Goal: Navigation & Orientation: Find specific page/section

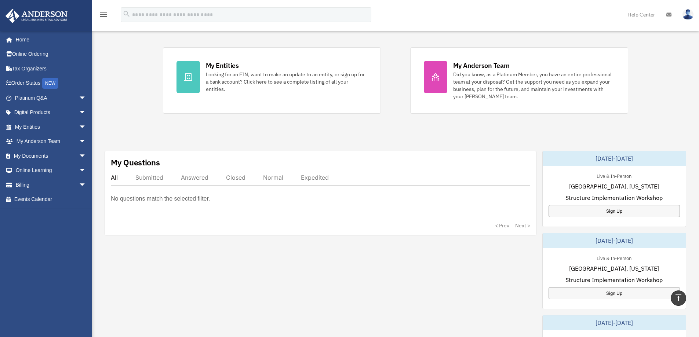
scroll to position [129, 0]
click at [79, 154] on span "arrow_drop_down" at bounding box center [86, 156] width 15 height 15
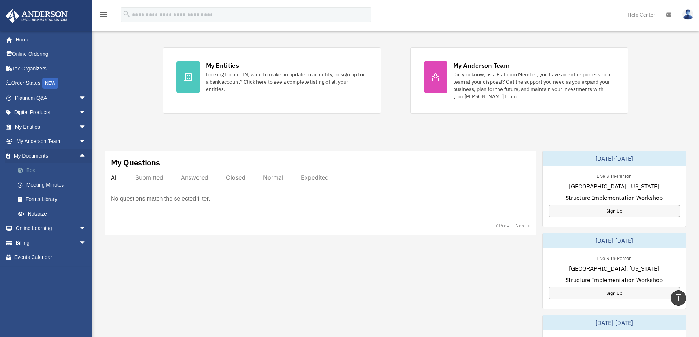
click at [35, 171] on link "Box" at bounding box center [53, 170] width 87 height 15
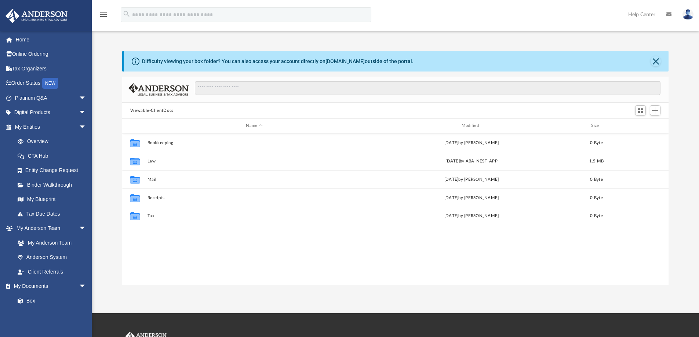
scroll to position [162, 541]
click at [79, 286] on span "arrow_drop_down" at bounding box center [86, 286] width 15 height 15
click at [79, 227] on span "arrow_drop_down" at bounding box center [86, 228] width 15 height 15
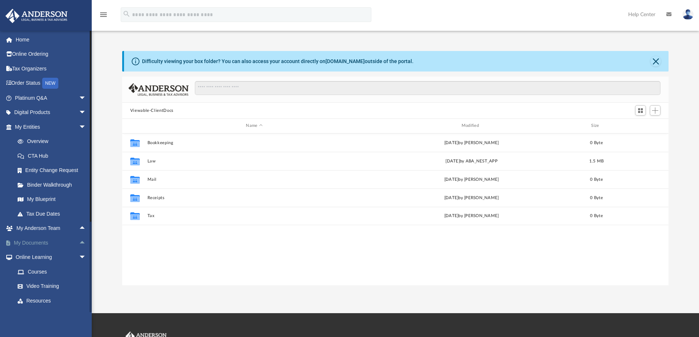
click at [79, 242] on span "arrow_drop_up" at bounding box center [86, 243] width 15 height 15
click at [25, 258] on span at bounding box center [24, 257] width 5 height 5
click at [40, 141] on link "Overview" at bounding box center [53, 141] width 87 height 15
click at [79, 127] on span "arrow_drop_down" at bounding box center [86, 127] width 15 height 15
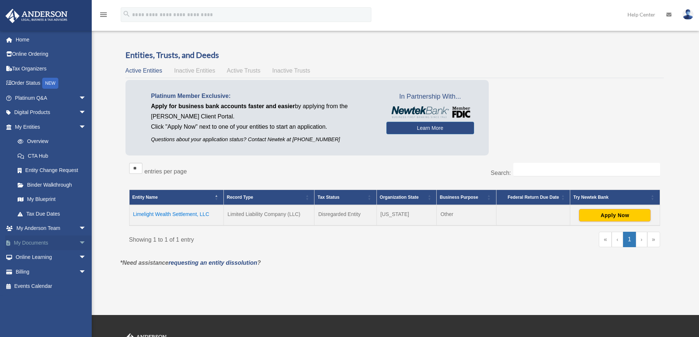
click at [79, 240] on span "arrow_drop_down" at bounding box center [86, 243] width 15 height 15
click at [32, 256] on link "Box" at bounding box center [53, 257] width 87 height 15
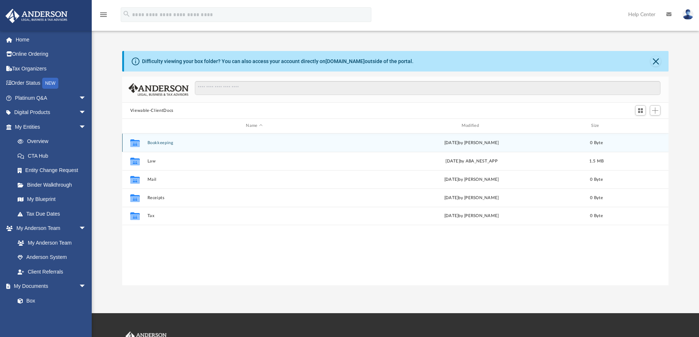
scroll to position [6, 6]
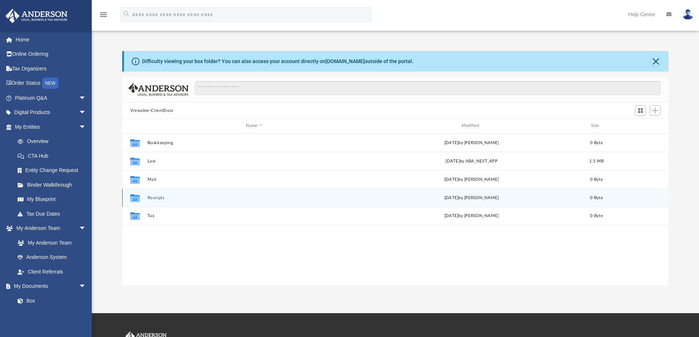
click at [141, 200] on icon "Collaborated Folder" at bounding box center [135, 198] width 12 height 12
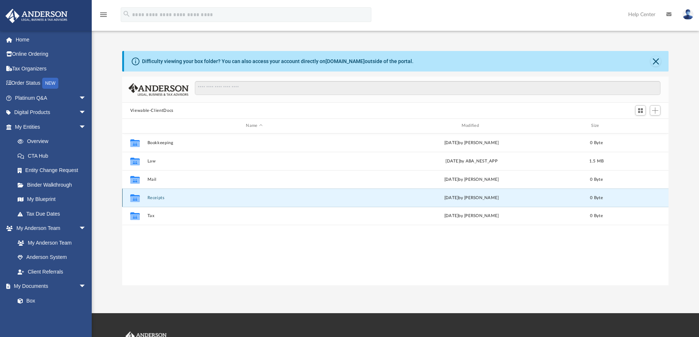
click at [141, 200] on icon "Collaborated Folder" at bounding box center [135, 198] width 12 height 12
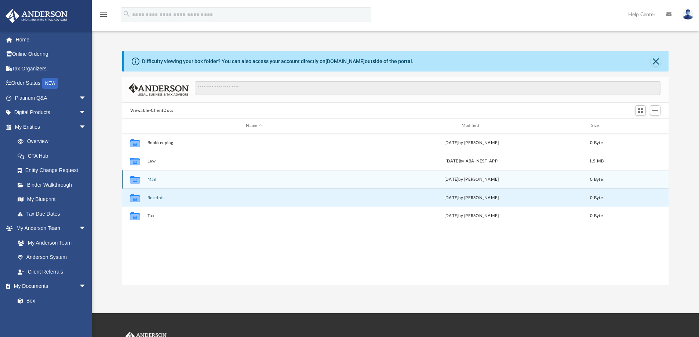
click at [139, 179] on icon "grid" at bounding box center [135, 181] width 10 height 6
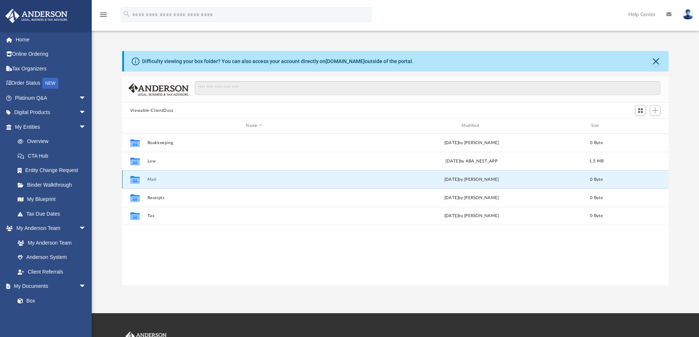
click at [139, 179] on icon "grid" at bounding box center [135, 181] width 10 height 6
click at [656, 110] on span "Add" at bounding box center [655, 111] width 6 height 6
click at [192, 109] on div "Viewable-ClientDocs" at bounding box center [395, 111] width 547 height 16
